Goal: Information Seeking & Learning: Obtain resource

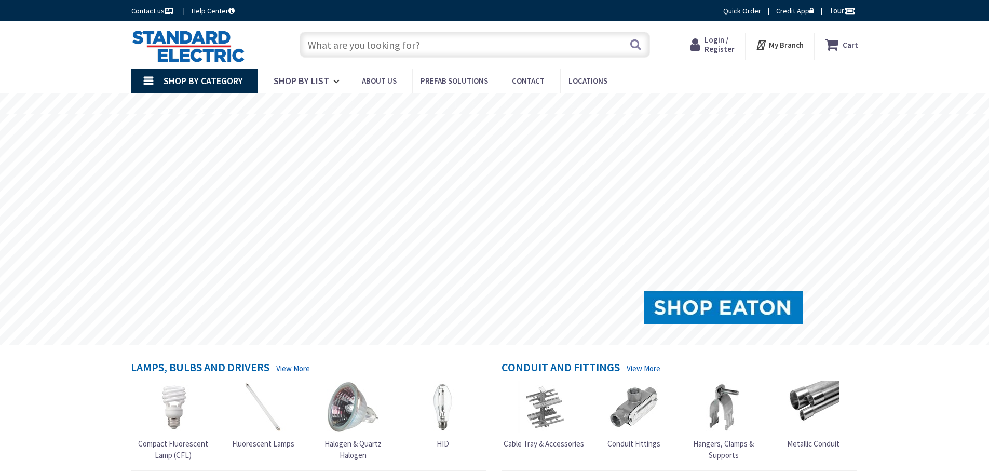
click at [402, 38] on input "text" at bounding box center [474, 45] width 350 height 26
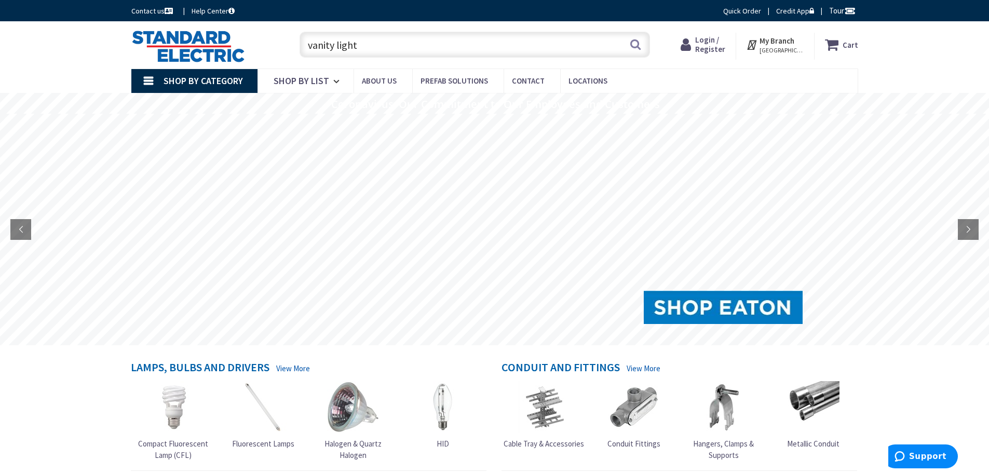
type input "vanity light"
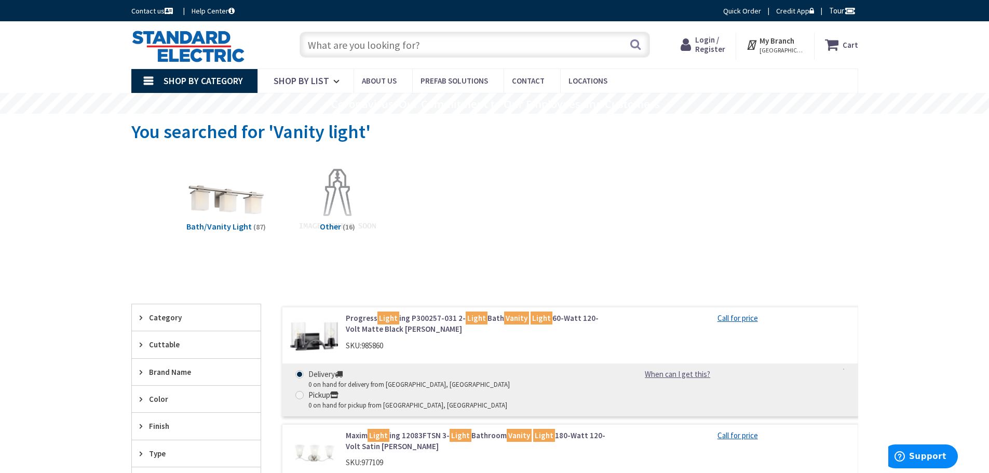
click at [402, 51] on input "text" at bounding box center [474, 45] width 350 height 26
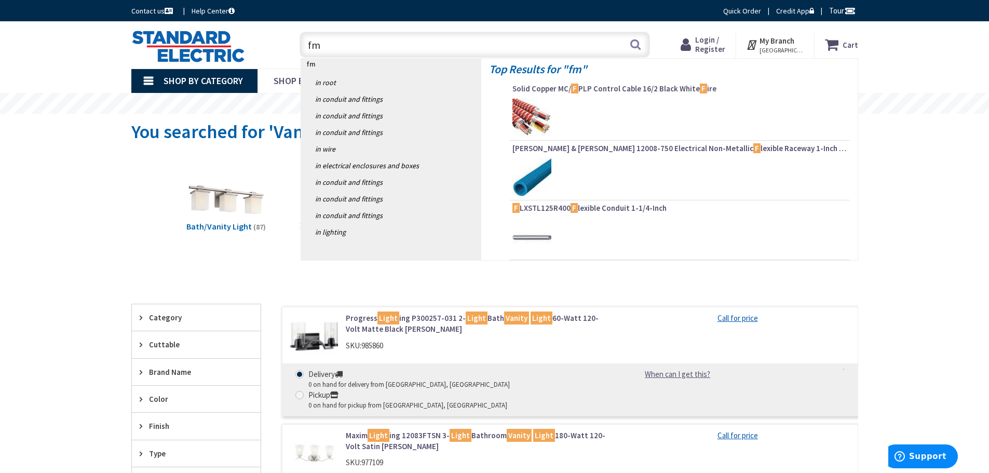
type input "fmv"
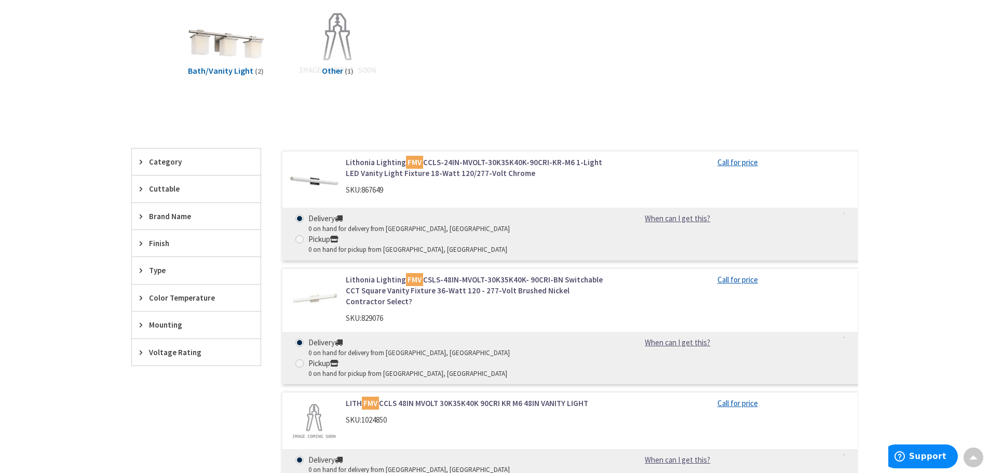
click at [379, 167] on link "Lithonia Lighting FMV CCLS-24IN-MVOLT-30K35K40K-90CRI-KR-M6 1-Light LED Vanity …" at bounding box center [478, 168] width 264 height 22
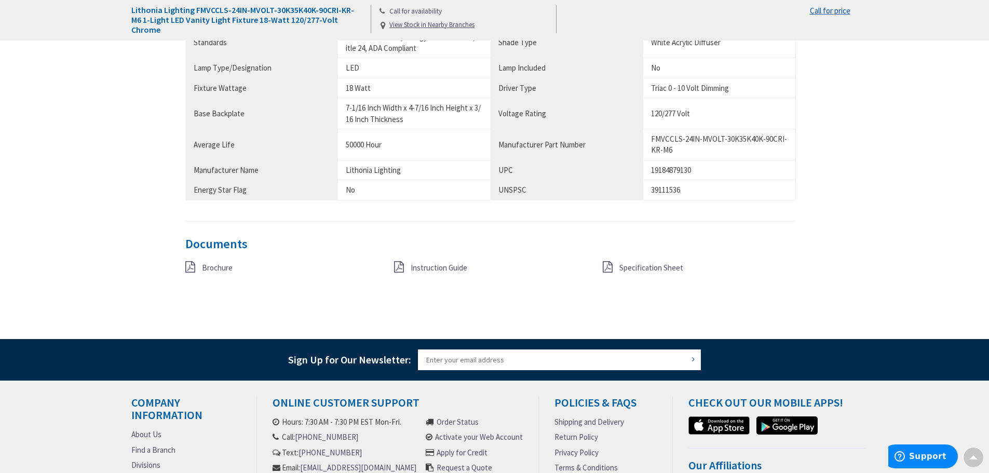
scroll to position [830, 0]
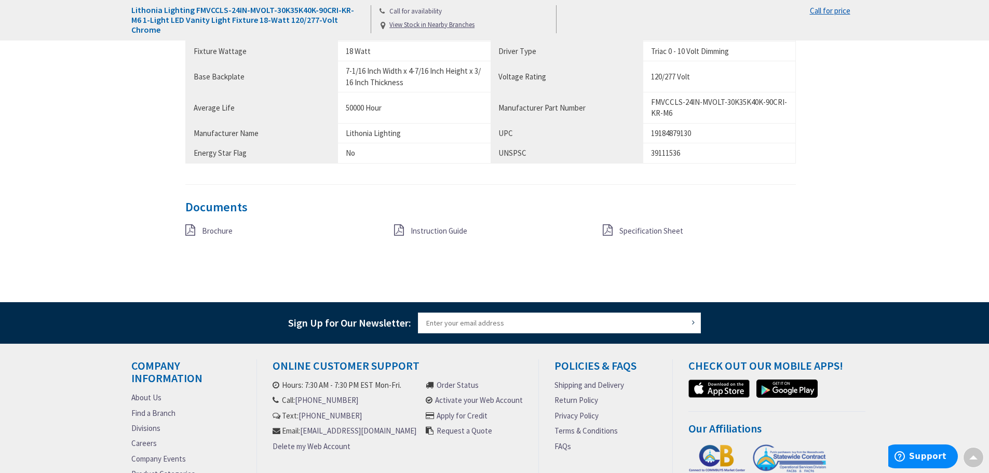
click at [624, 228] on span "Specification Sheet" at bounding box center [651, 231] width 64 height 10
